Goal: Information Seeking & Learning: Learn about a topic

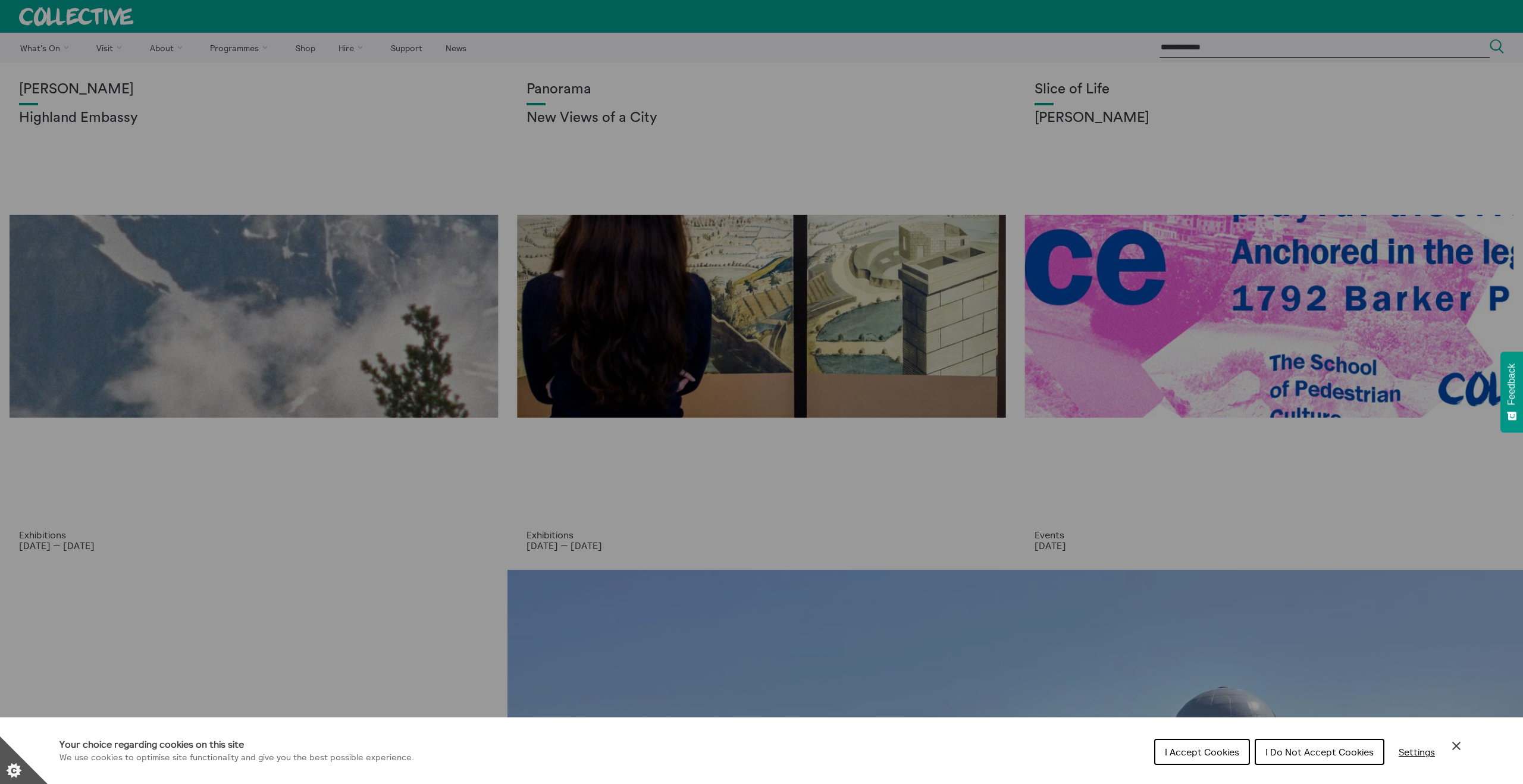
click at [1200, 752] on span "I Accept Cookies" at bounding box center [1202, 752] width 74 height 12
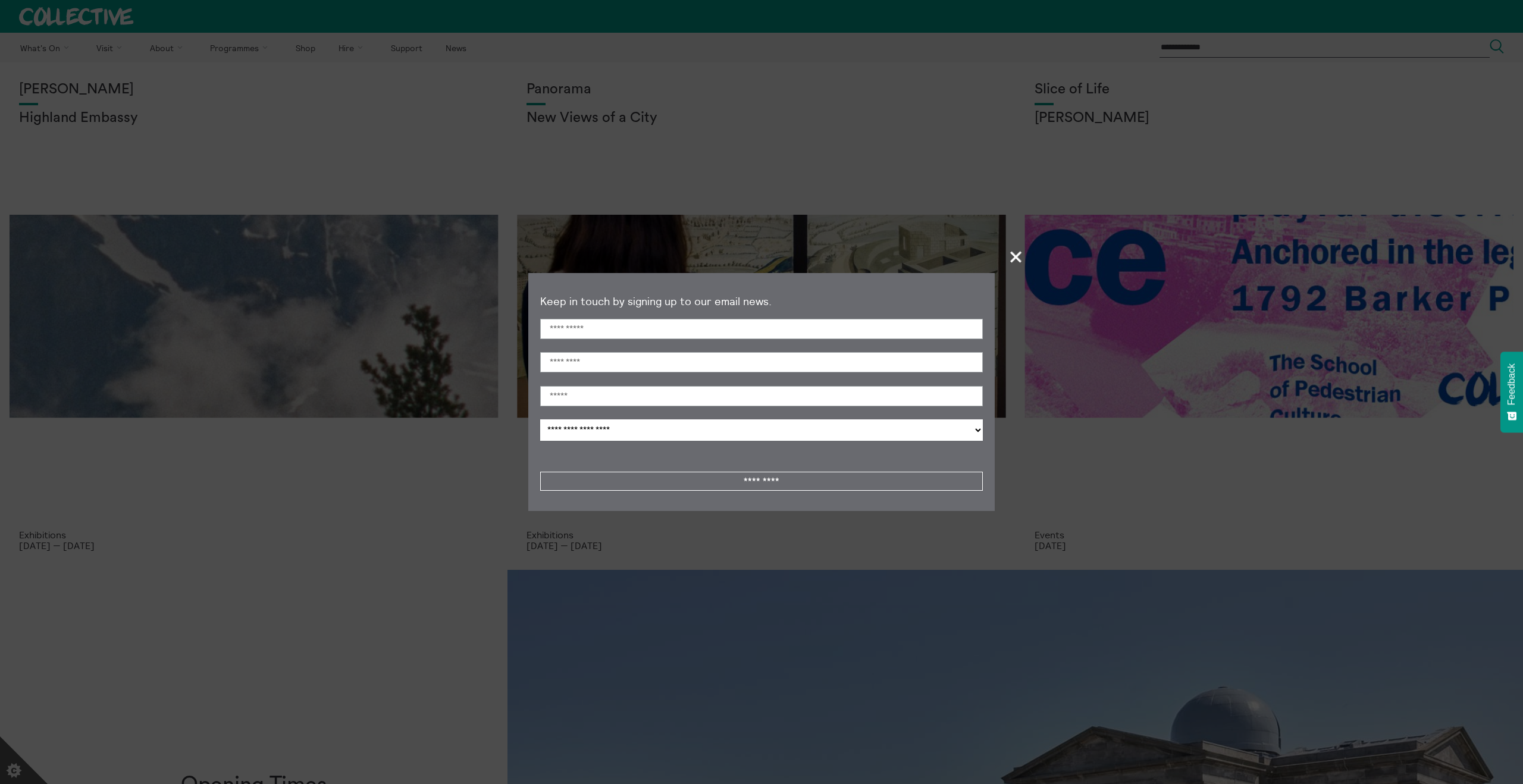
click at [1015, 261] on span "+" at bounding box center [1017, 257] width 35 height 35
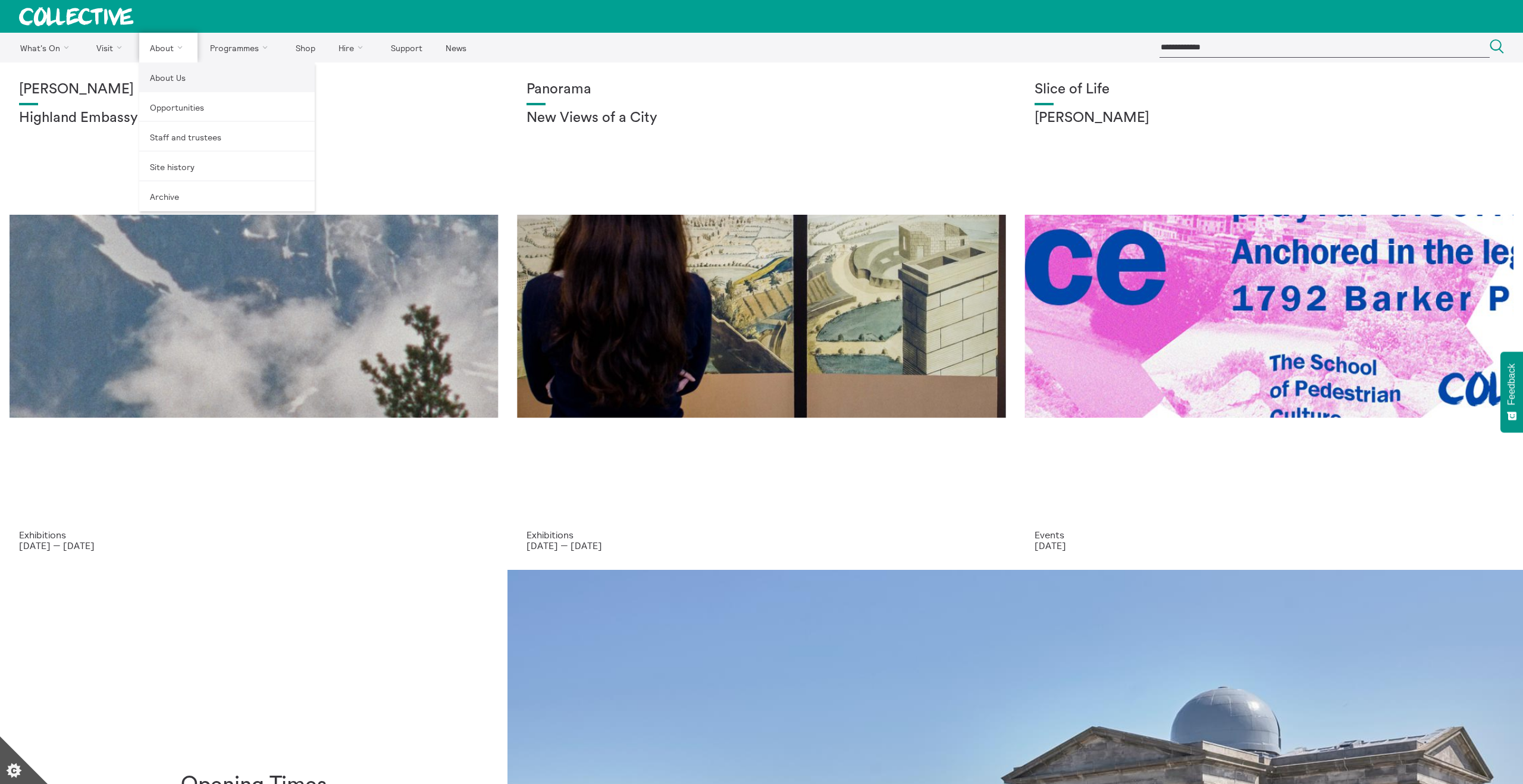
click at [173, 74] on link "About Us" at bounding box center [226, 78] width 175 height 30
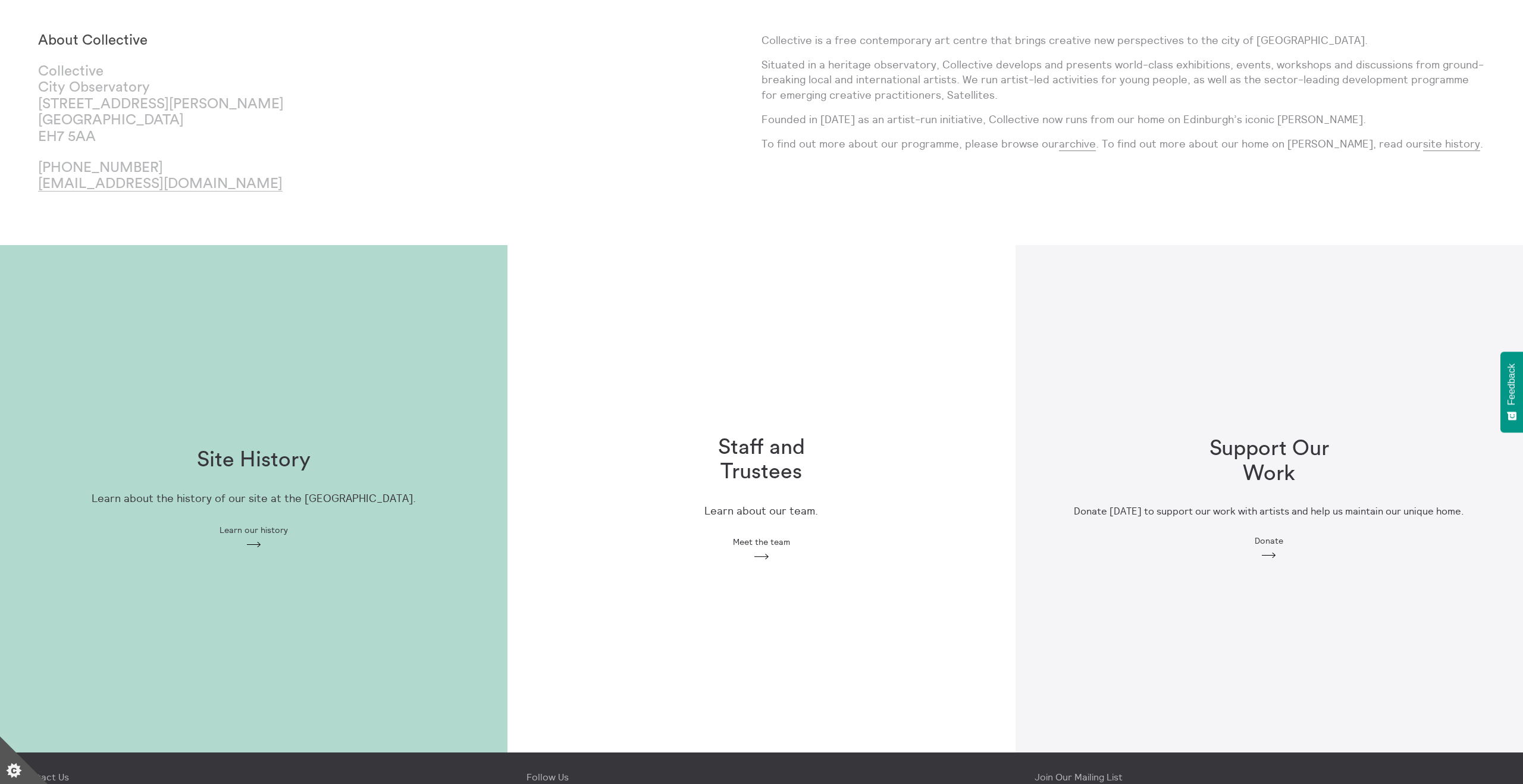
scroll to position [92, 0]
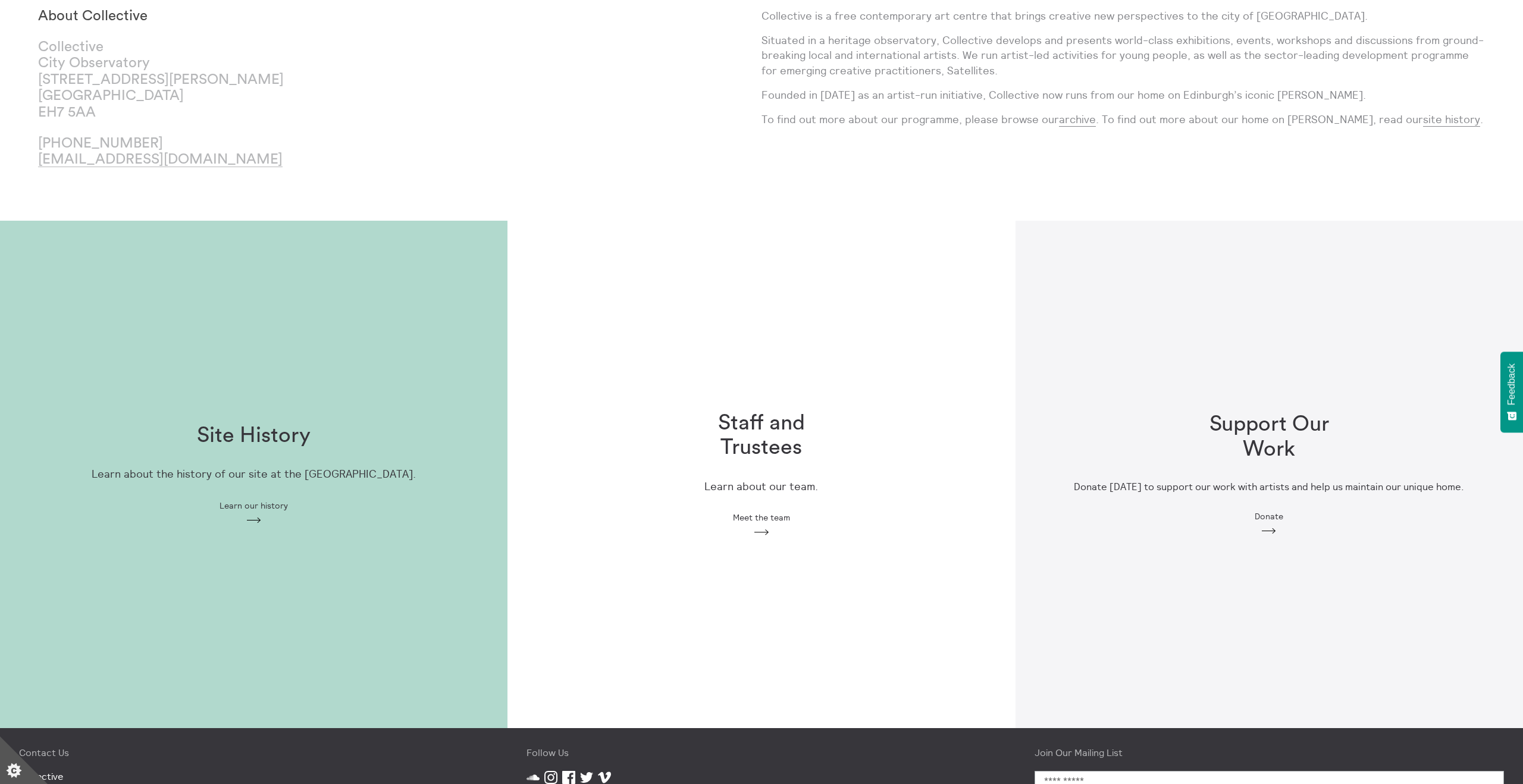
click at [254, 440] on h1 "Site History" at bounding box center [254, 436] width 114 height 25
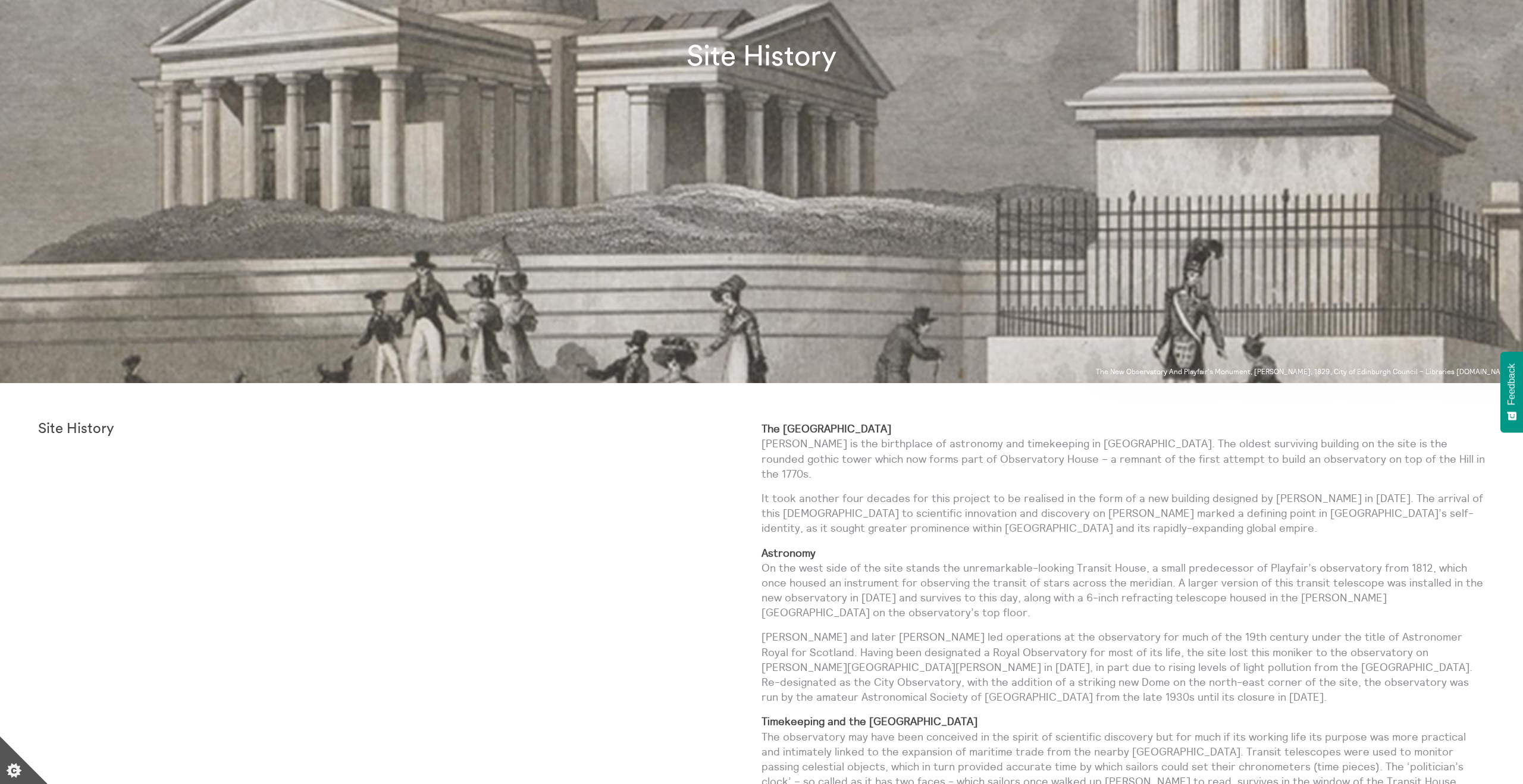
scroll to position [332, 0]
